Goal: Task Accomplishment & Management: Manage account settings

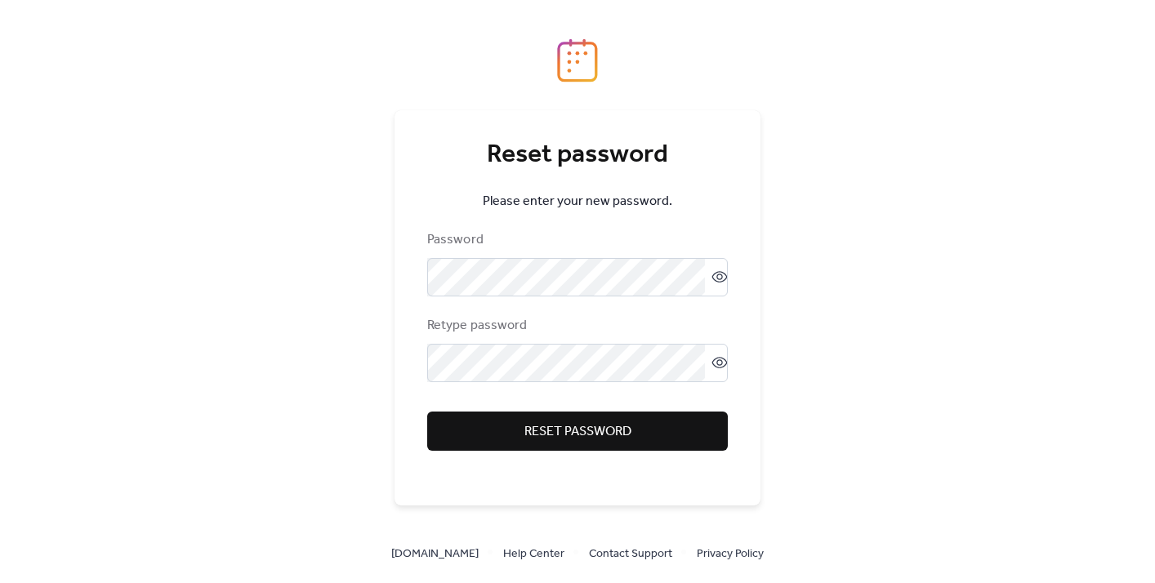
click at [544, 425] on span "Reset password" at bounding box center [578, 432] width 107 height 20
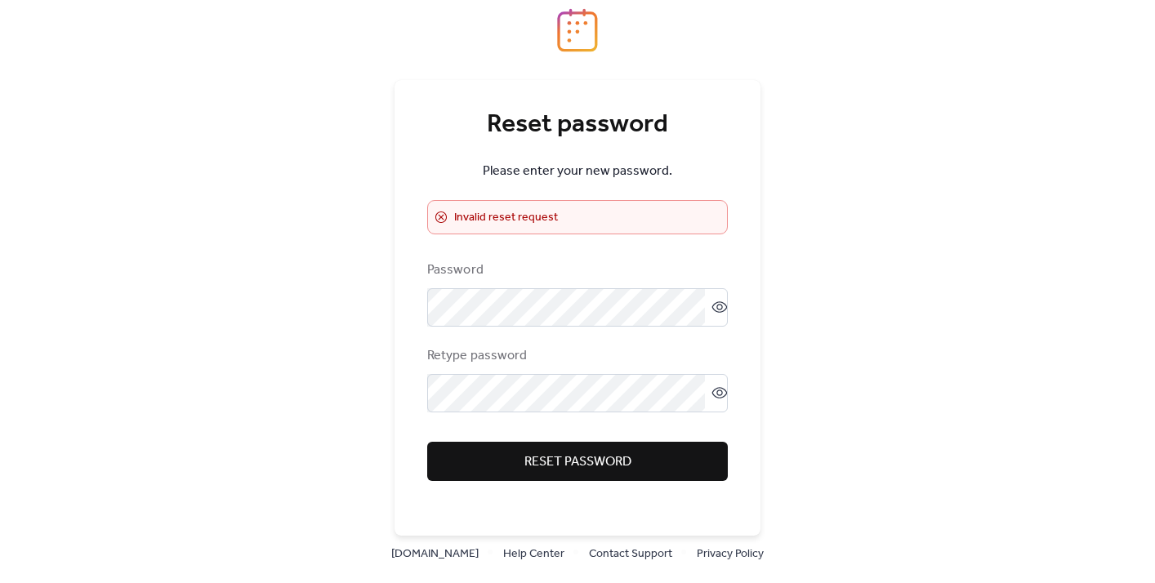
click at [541, 466] on span "Reset password" at bounding box center [578, 463] width 107 height 20
click at [712, 308] on icon at bounding box center [720, 307] width 16 height 16
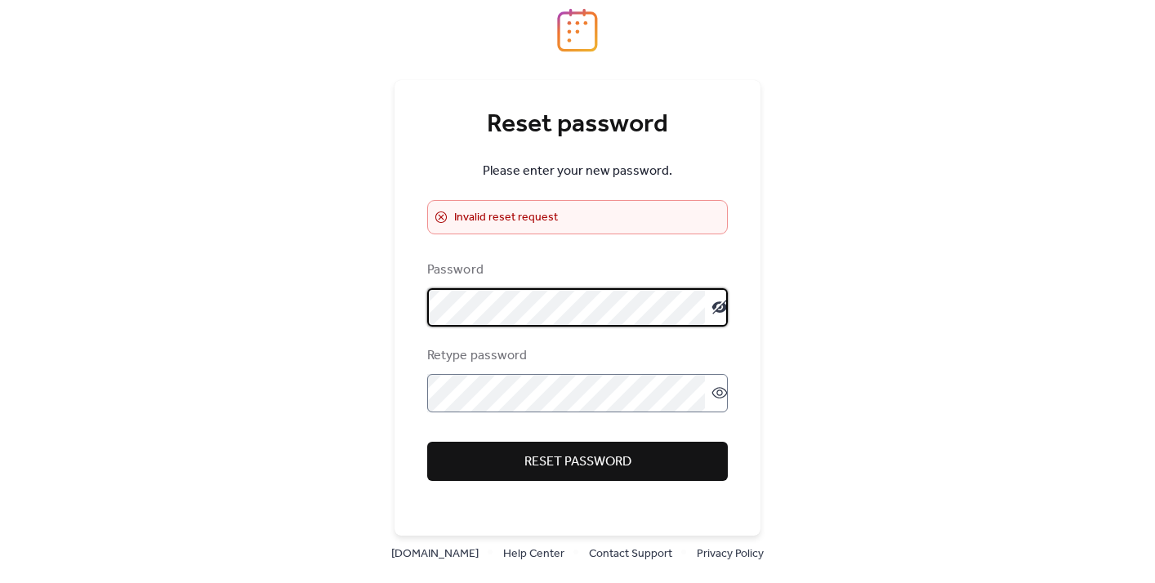
click at [714, 393] on icon at bounding box center [720, 393] width 16 height 16
click at [369, 309] on div "Reset password Please enter your new password. ​ Invalid reset request Password…" at bounding box center [577, 291] width 1155 height 583
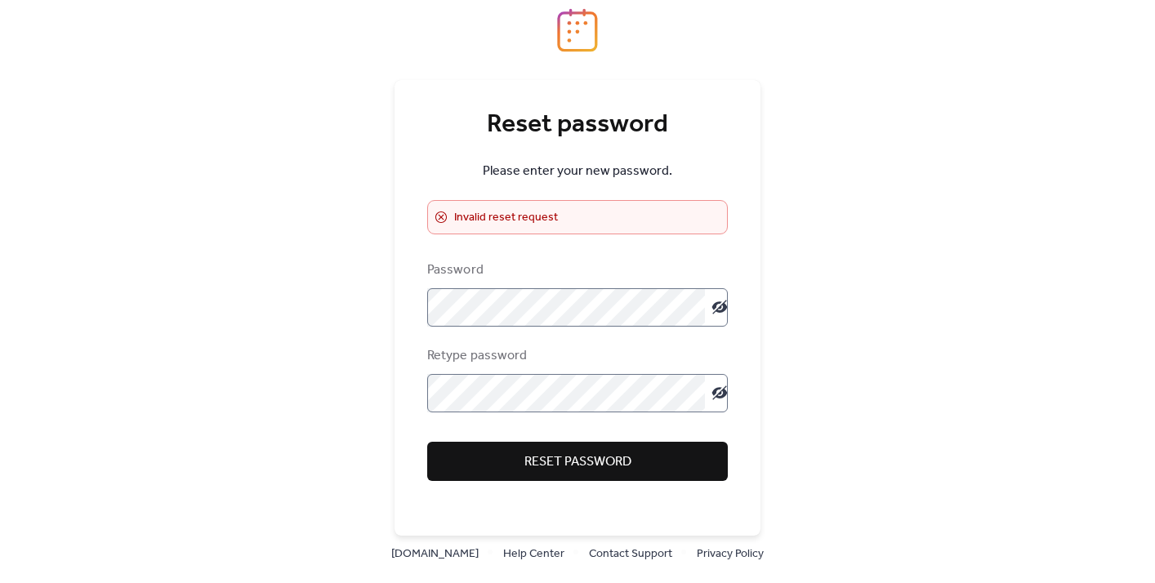
click at [595, 460] on span "Reset password" at bounding box center [578, 463] width 107 height 20
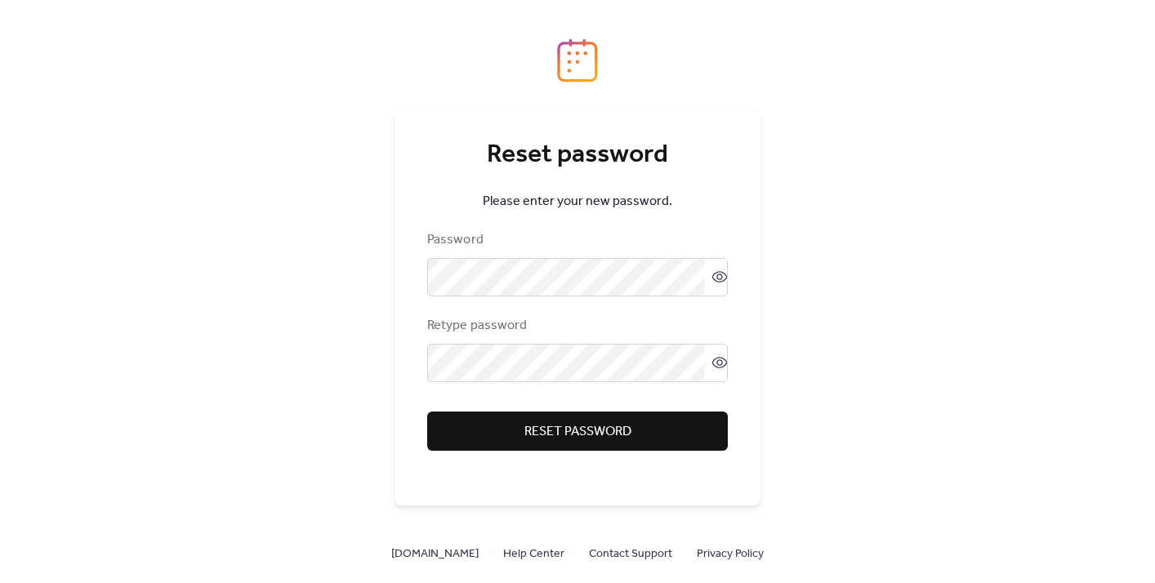
click at [566, 431] on span "Reset password" at bounding box center [578, 432] width 107 height 20
click at [572, 431] on span "Reset password" at bounding box center [578, 432] width 107 height 20
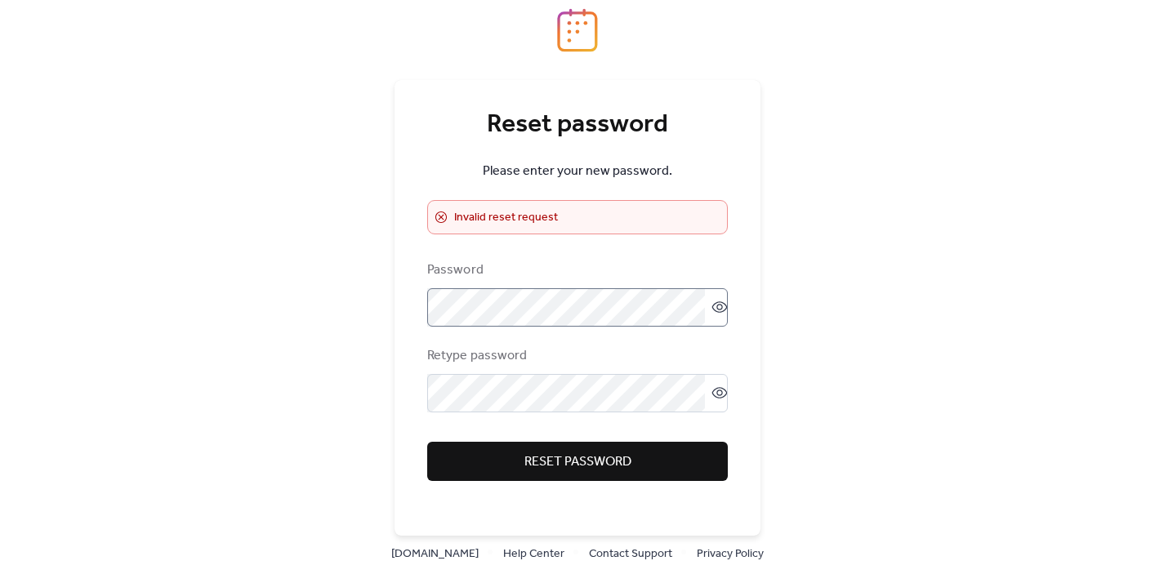
click at [717, 305] on icon at bounding box center [720, 307] width 7 height 7
click at [592, 361] on div "Retype password" at bounding box center [575, 356] width 297 height 20
click at [562, 459] on span "Reset password" at bounding box center [578, 463] width 107 height 20
